Goal: Navigation & Orientation: Understand site structure

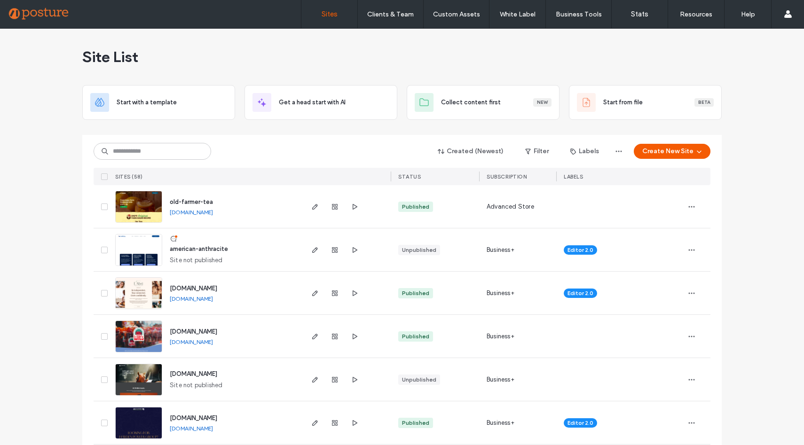
click at [191, 203] on span "old-farmer-tea" at bounding box center [191, 201] width 43 height 7
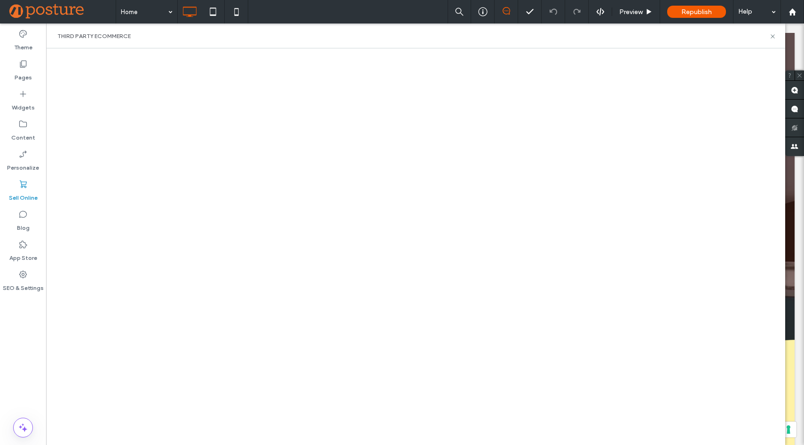
click at [22, 186] on use at bounding box center [23, 185] width 7 height 8
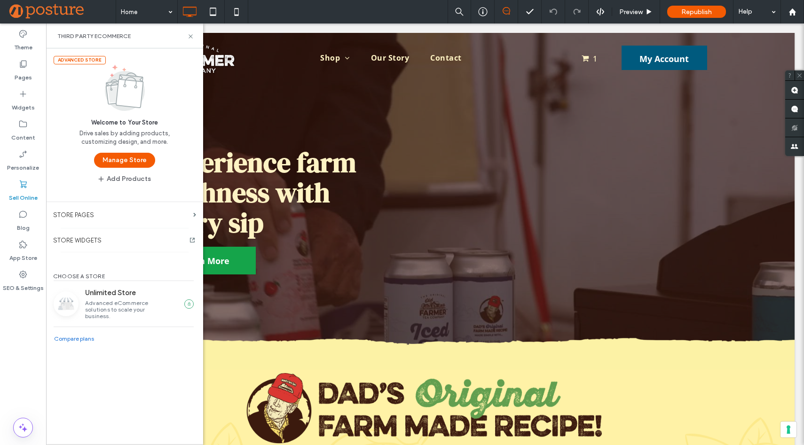
click at [27, 188] on icon at bounding box center [22, 184] width 9 height 9
click at [137, 164] on button "Manage Store" at bounding box center [124, 160] width 61 height 15
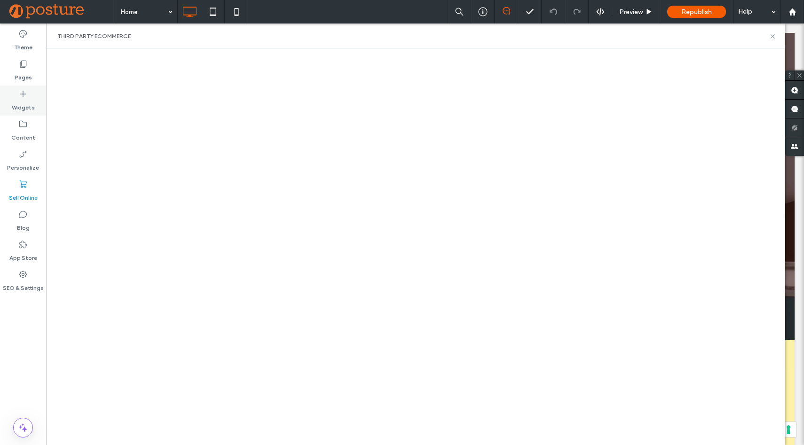
click at [22, 88] on div "Widgets" at bounding box center [23, 101] width 46 height 30
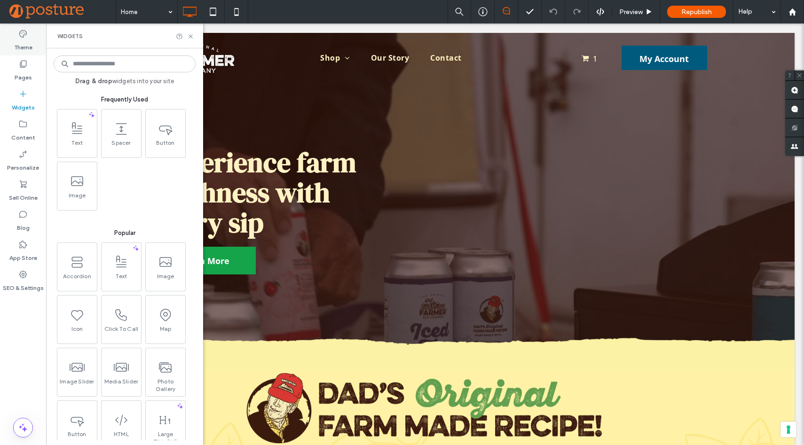
click at [25, 37] on icon at bounding box center [22, 33] width 9 height 9
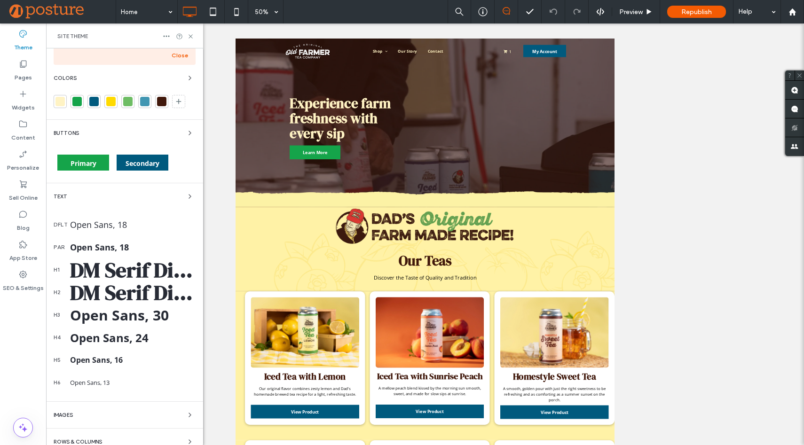
scroll to position [124, 0]
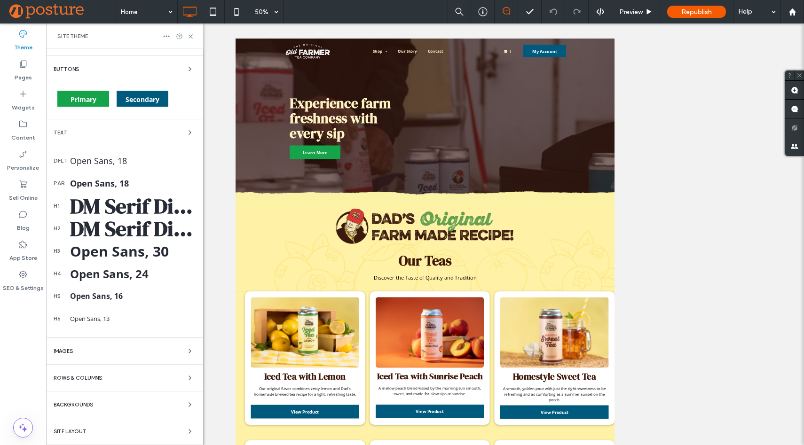
click at [113, 351] on div "Images" at bounding box center [125, 351] width 142 height 11
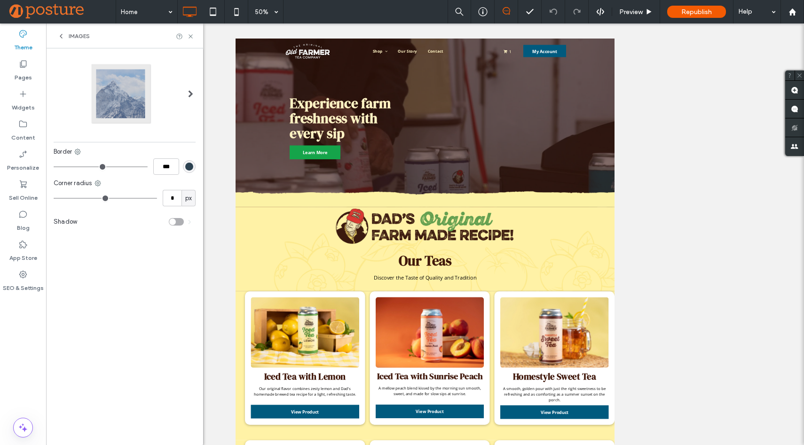
scroll to position [0, 0]
click at [56, 36] on div "Images" at bounding box center [124, 36] width 157 height 25
click at [61, 36] on use at bounding box center [61, 36] width 2 height 4
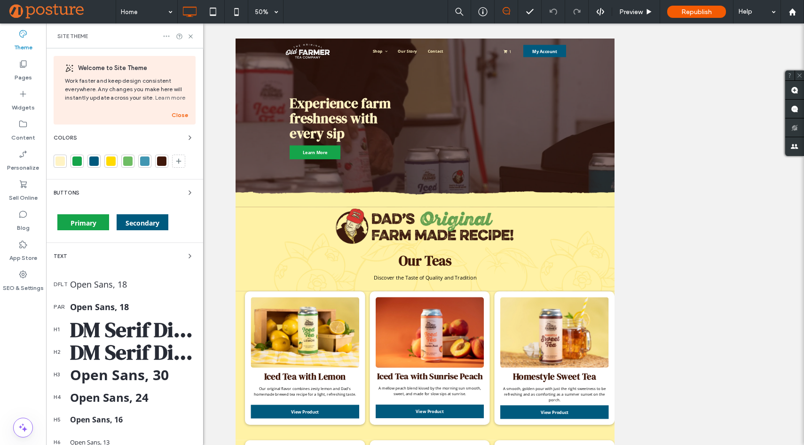
click at [168, 37] on icon at bounding box center [167, 36] width 8 height 8
click at [16, 94] on div "Widgets" at bounding box center [23, 101] width 46 height 30
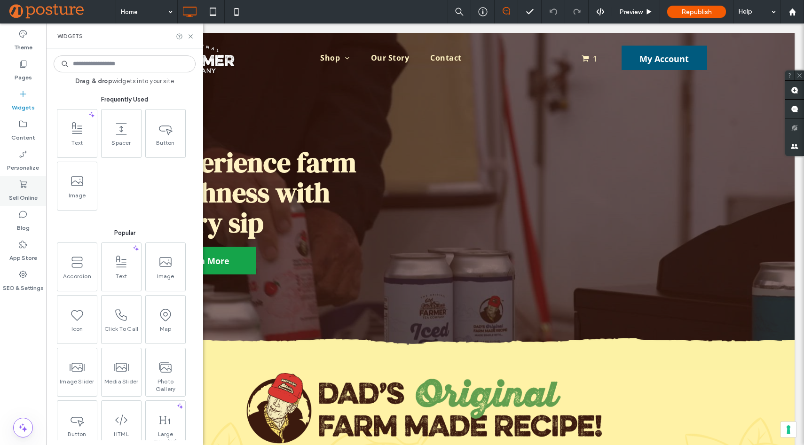
click at [19, 200] on label "Sell Online" at bounding box center [23, 195] width 29 height 13
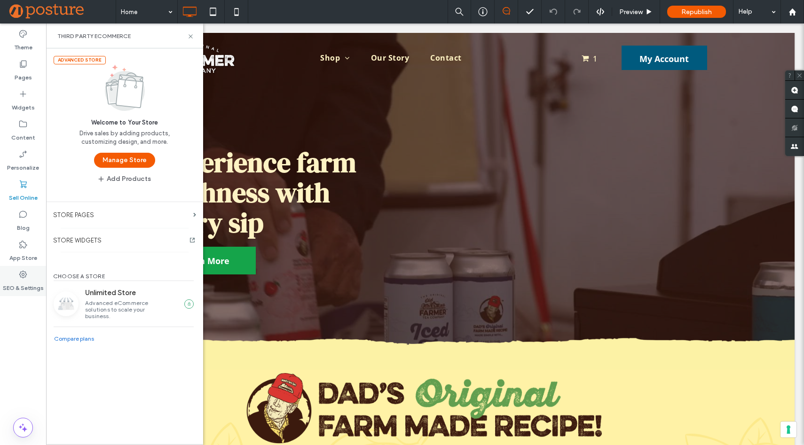
click at [16, 287] on label "SEO & Settings" at bounding box center [23, 285] width 41 height 13
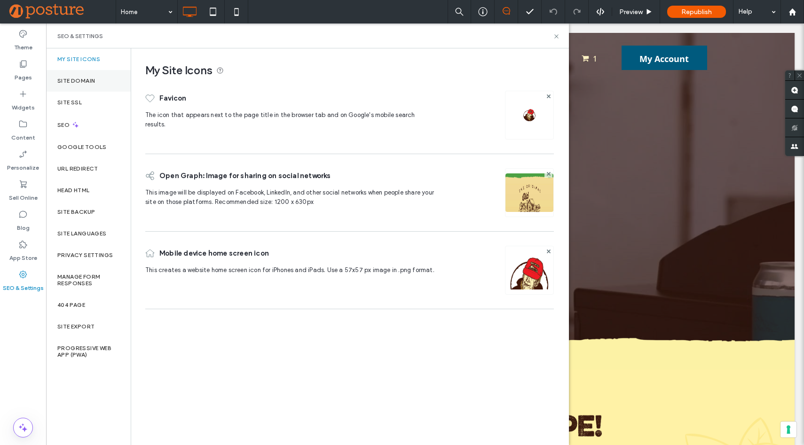
click at [73, 79] on label "Site Domain" at bounding box center [76, 81] width 38 height 7
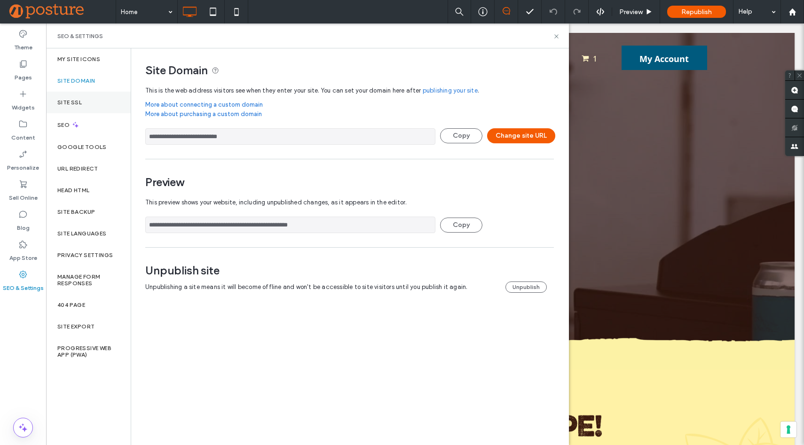
click at [66, 102] on label "Site SSL" at bounding box center [69, 102] width 24 height 7
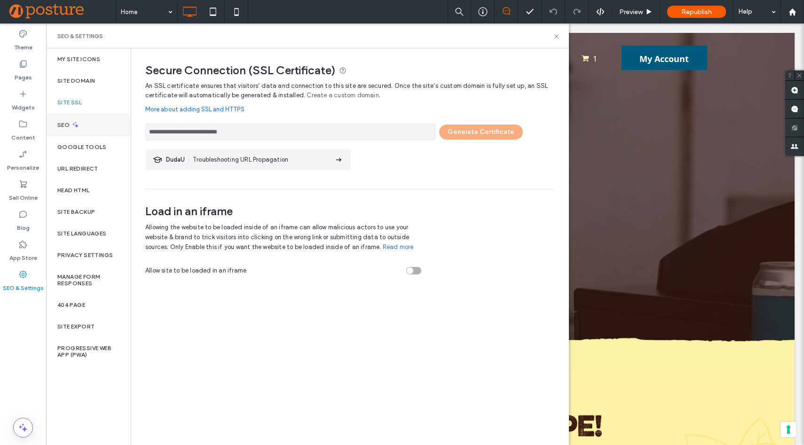
click at [61, 118] on div "SEO" at bounding box center [88, 124] width 85 height 23
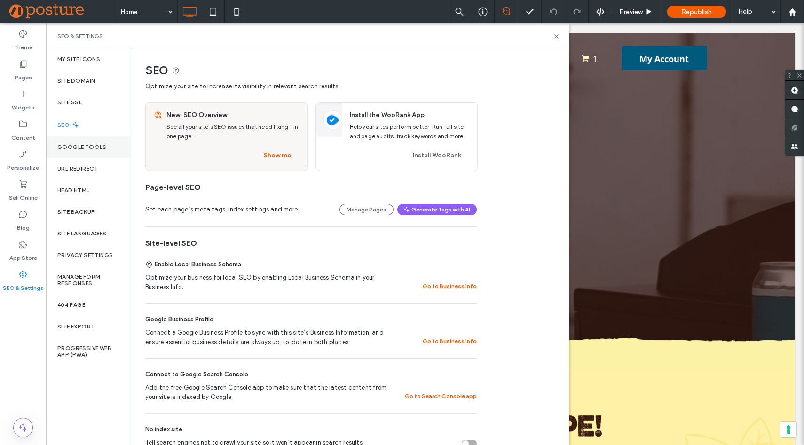
click at [62, 144] on label "Google Tools" at bounding box center [81, 147] width 49 height 7
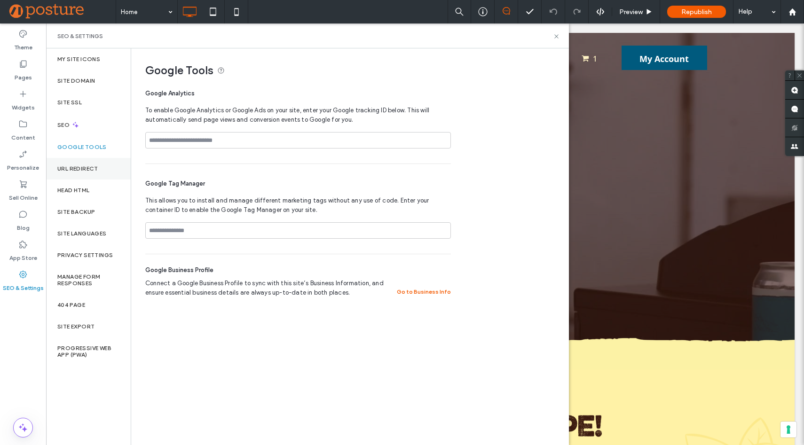
click at [76, 167] on label "URL Redirect" at bounding box center [77, 168] width 41 height 7
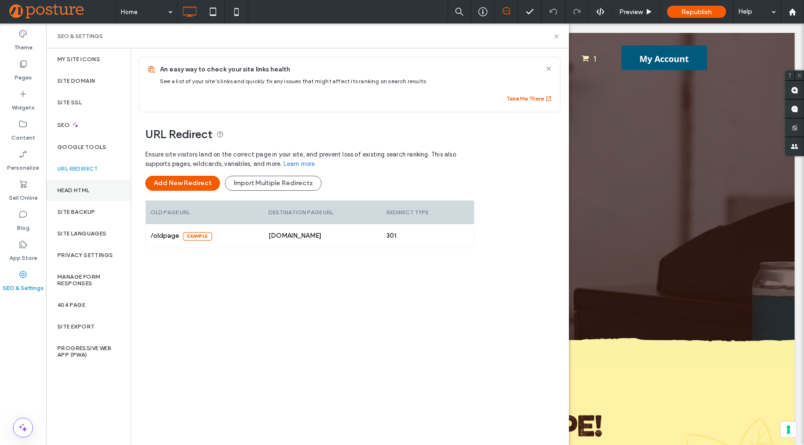
click at [72, 187] on label "Head HTML" at bounding box center [73, 190] width 32 height 7
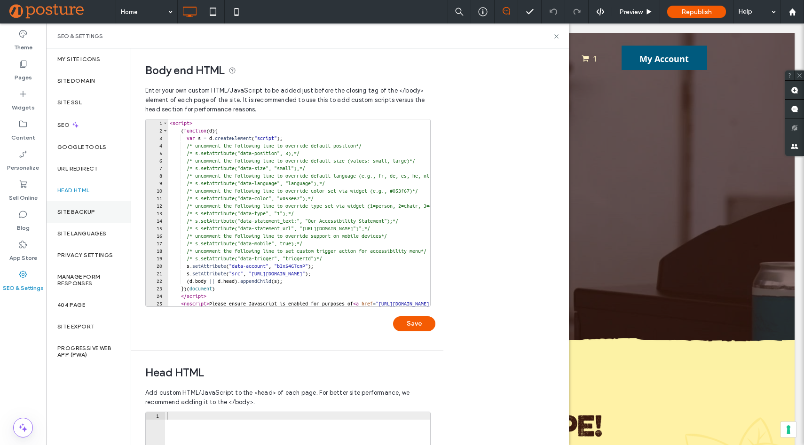
click at [77, 209] on label "Site Backup" at bounding box center [76, 212] width 38 height 7
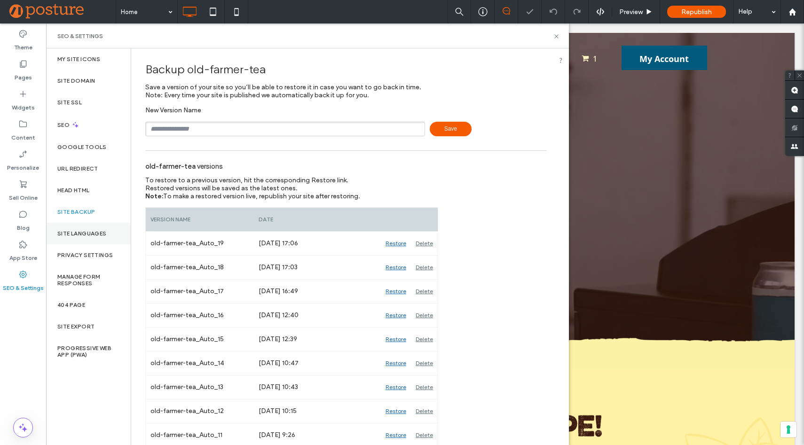
click at [77, 242] on div "Site Languages" at bounding box center [88, 234] width 85 height 22
